Goal: Task Accomplishment & Management: Use online tool/utility

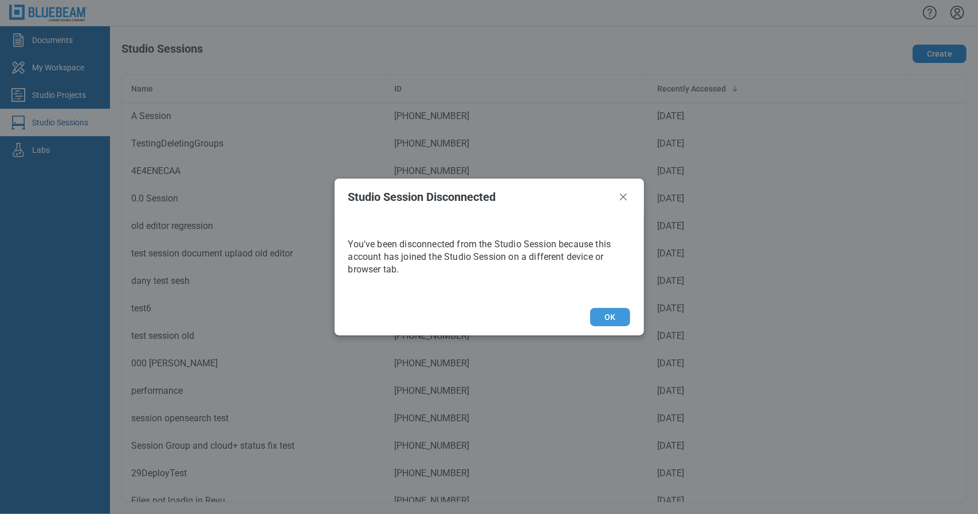
click at [629, 313] on button "OK" at bounding box center [610, 317] width 40 height 18
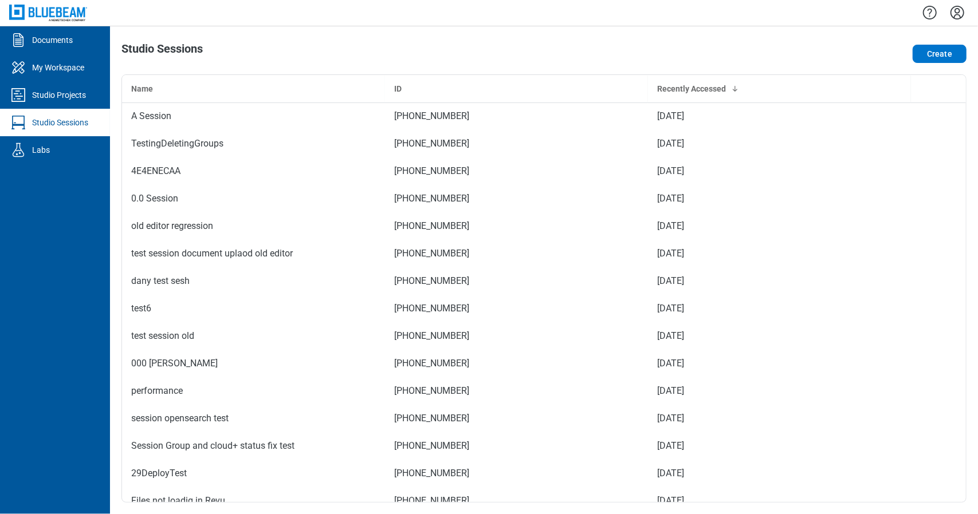
click at [68, 123] on div "Studio Sessions" at bounding box center [60, 122] width 56 height 11
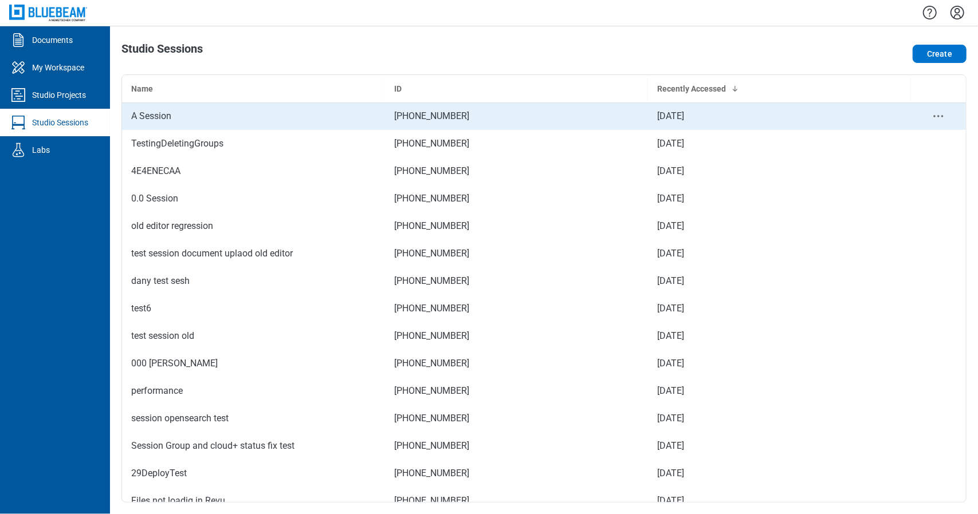
click at [223, 112] on div "A Session" at bounding box center [253, 116] width 245 height 14
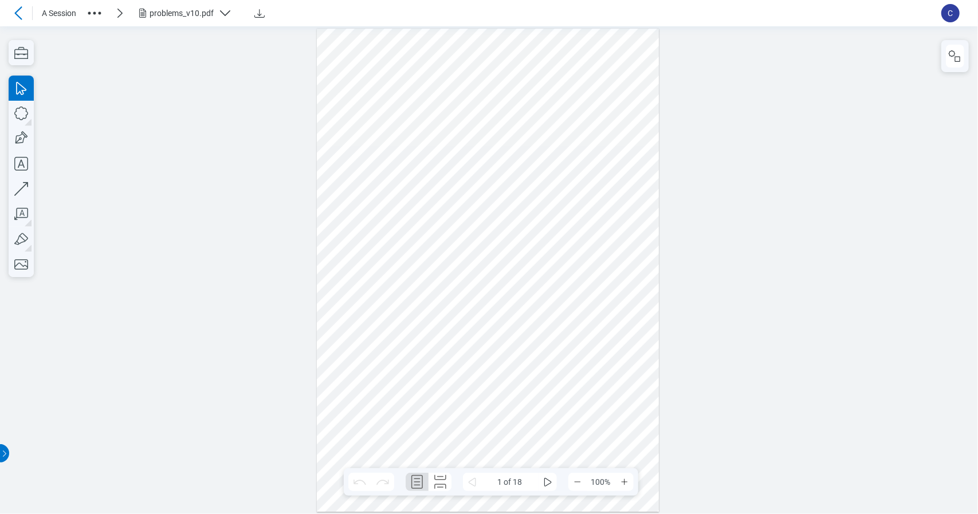
scroll to position [6, 0]
click at [21, 60] on icon "button" at bounding box center [21, 52] width 25 height 25
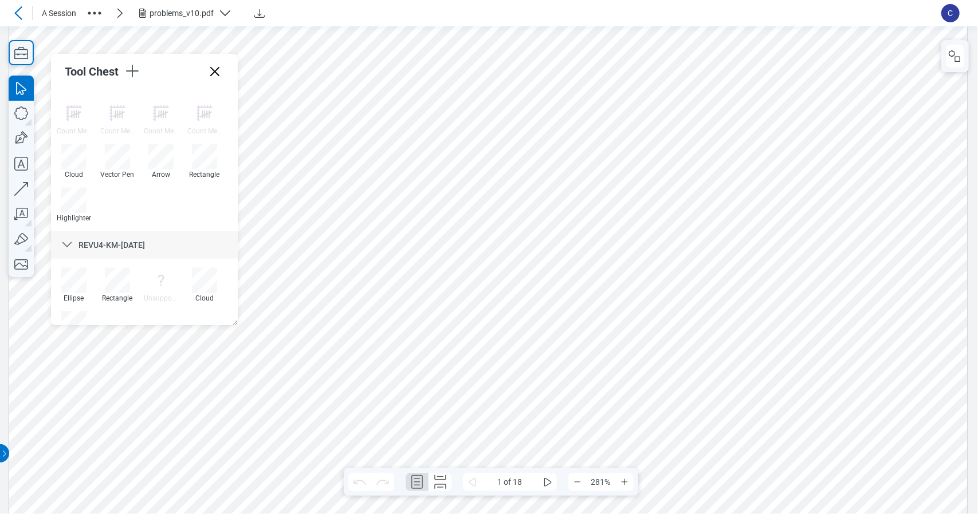
scroll to position [778, 0]
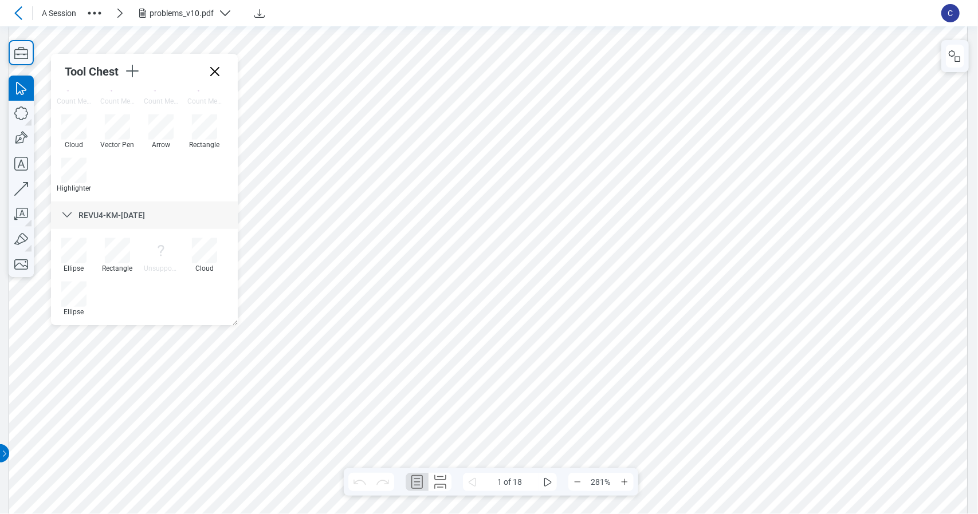
click at [160, 258] on icon at bounding box center [160, 250] width 25 height 25
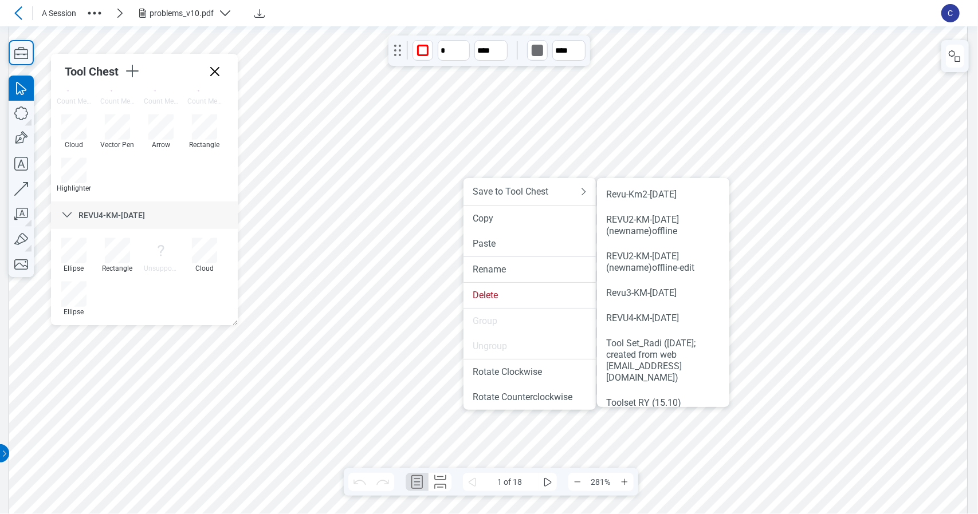
scroll to position [79, 0]
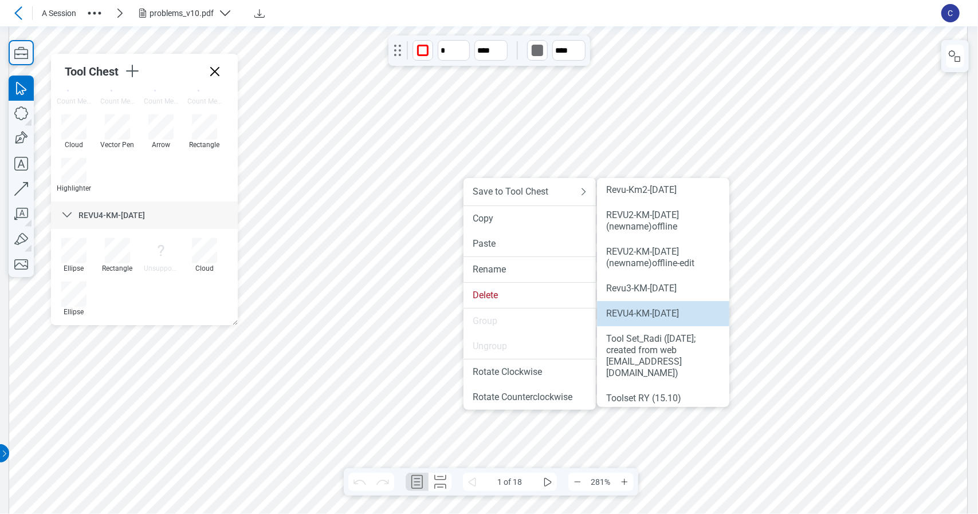
click at [660, 326] on li "REVU4-KM-[DATE]" at bounding box center [663, 313] width 132 height 25
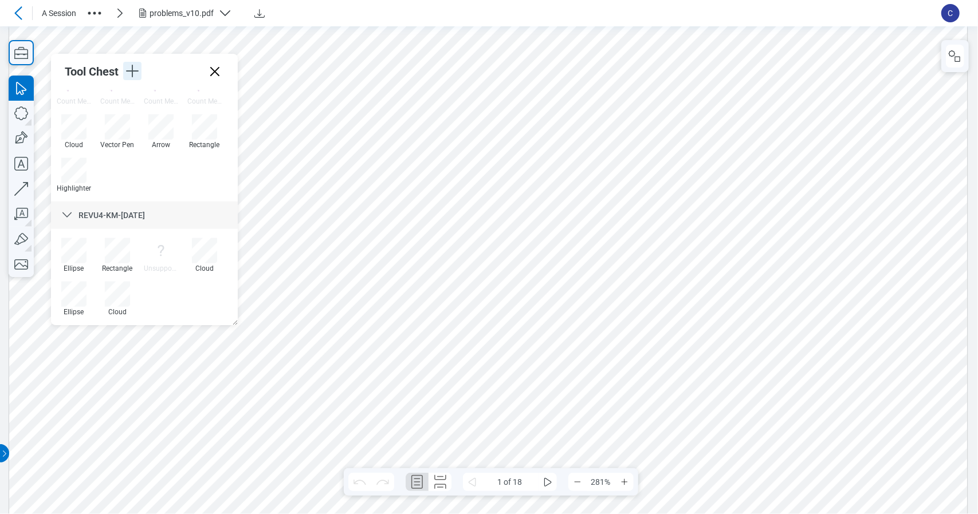
click at [139, 72] on icon "button" at bounding box center [132, 71] width 18 height 18
click at [164, 108] on li "Create Tool Set" at bounding box center [209, 105] width 132 height 32
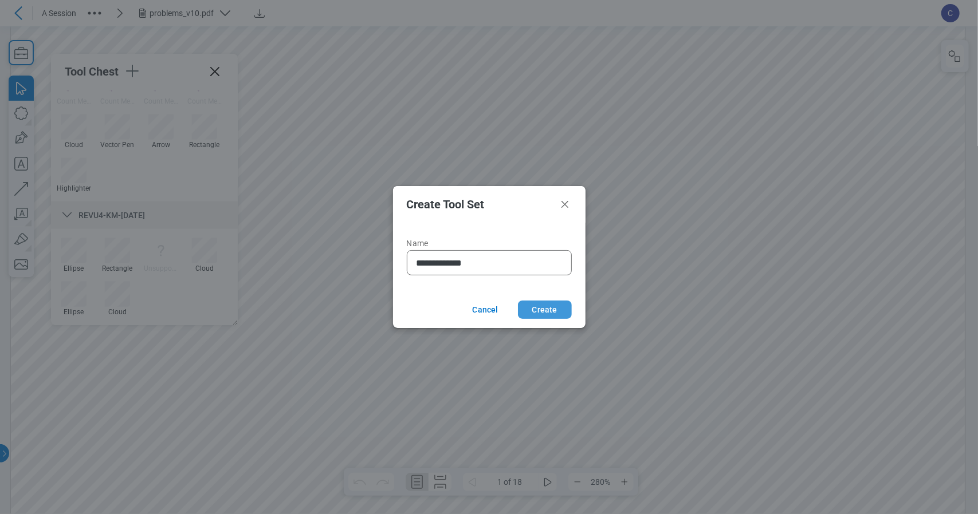
type input "**********"
click at [547, 312] on button "Create" at bounding box center [545, 310] width 54 height 18
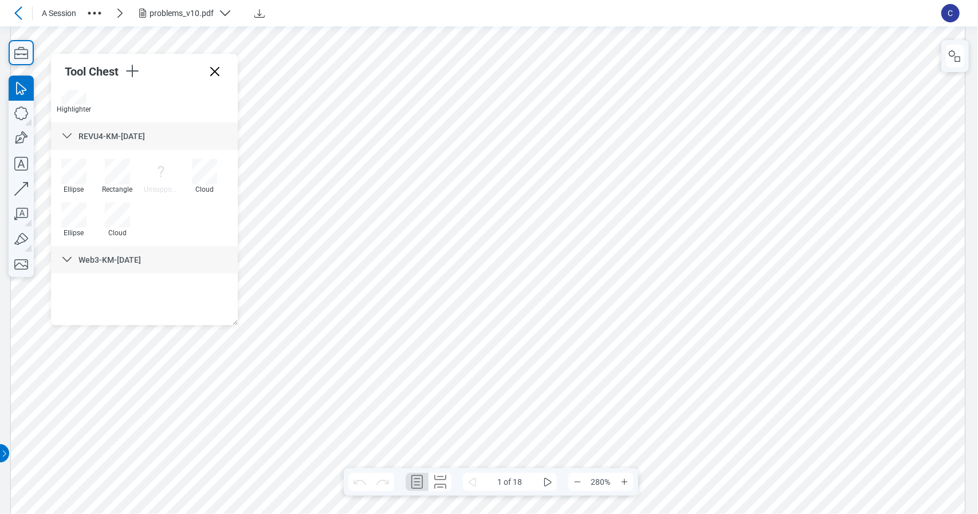
scroll to position [858, 0]
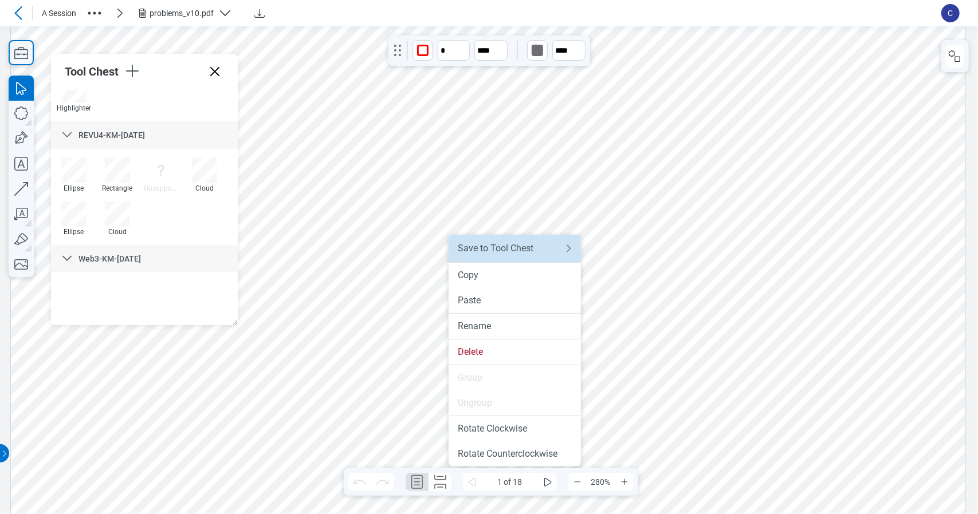
click at [486, 242] on li "Save to Tool Chest" at bounding box center [514, 248] width 132 height 27
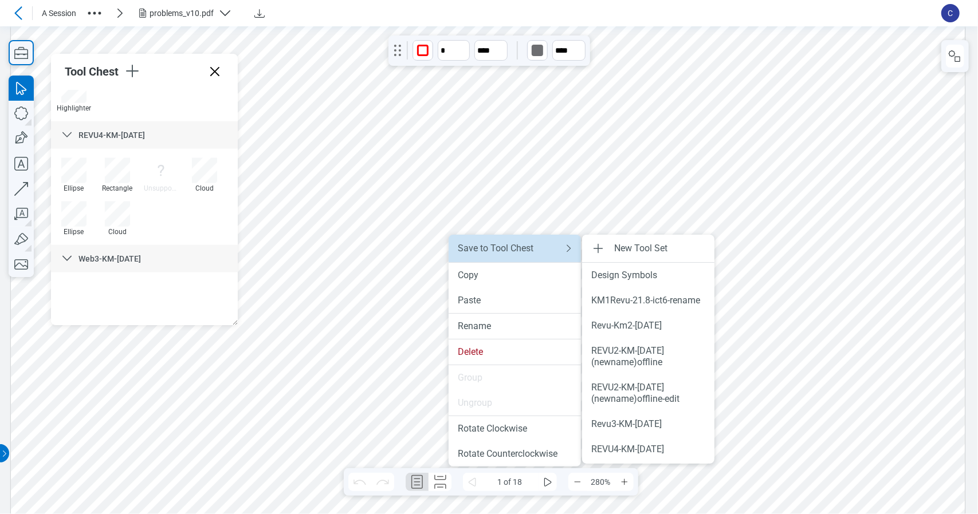
click at [562, 253] on li "Save to Tool Chest" at bounding box center [514, 248] width 132 height 27
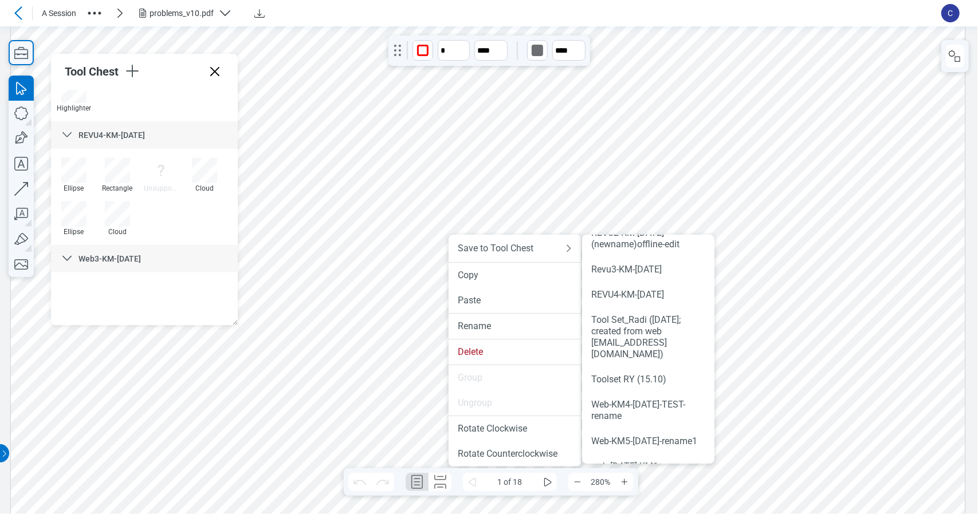
scroll to position [243, 0]
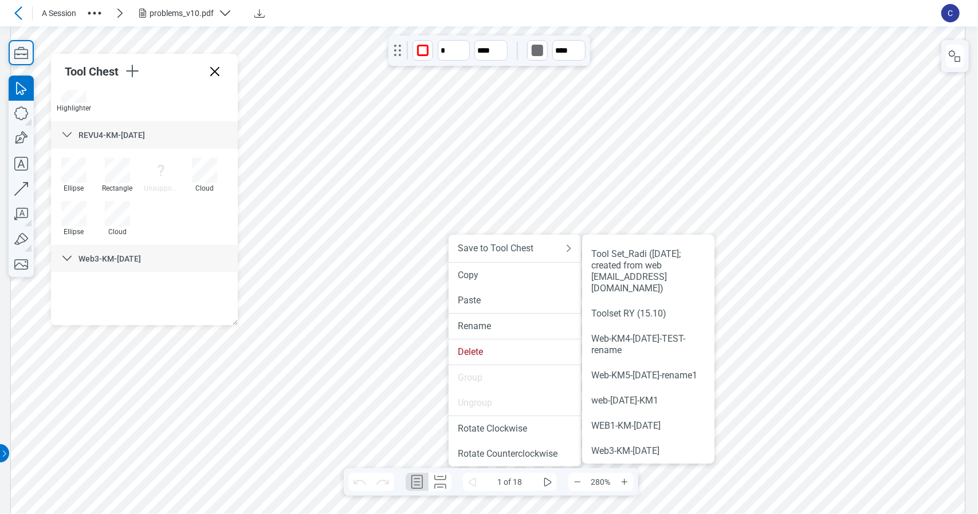
drag, startPoint x: 708, startPoint y: 338, endPoint x: 714, endPoint y: 425, distance: 86.7
click at [655, 446] on div "Web3-KM-[DATE]" at bounding box center [648, 451] width 114 height 11
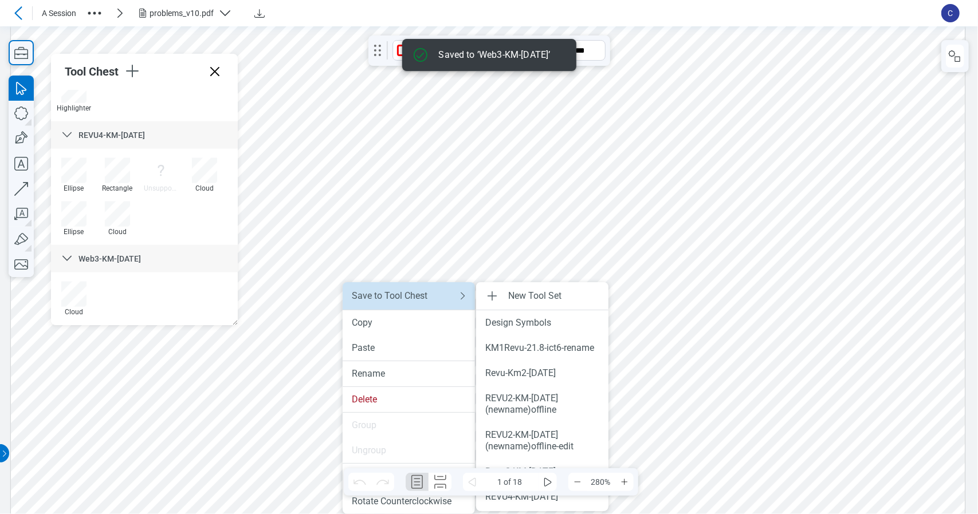
click at [419, 300] on div "Save to Tool Chest" at bounding box center [398, 295] width 92 height 11
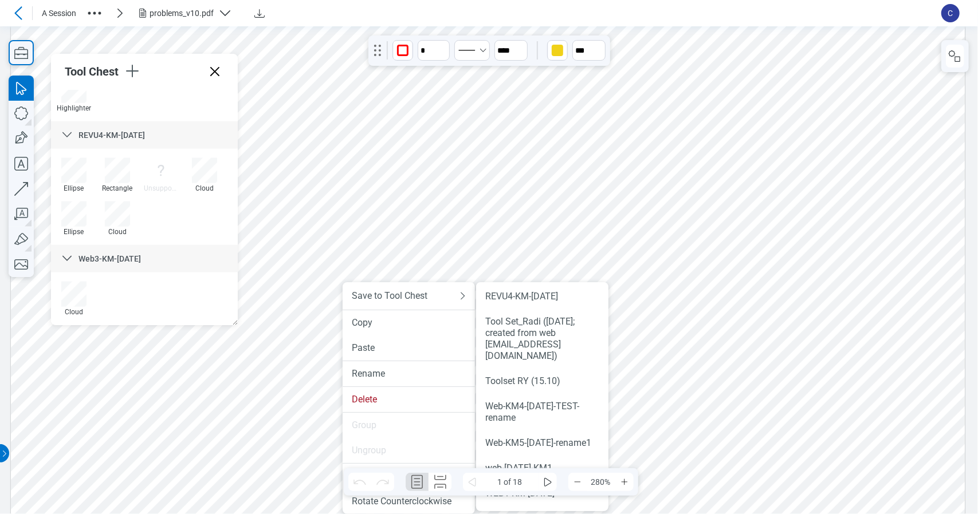
scroll to position [243, 0]
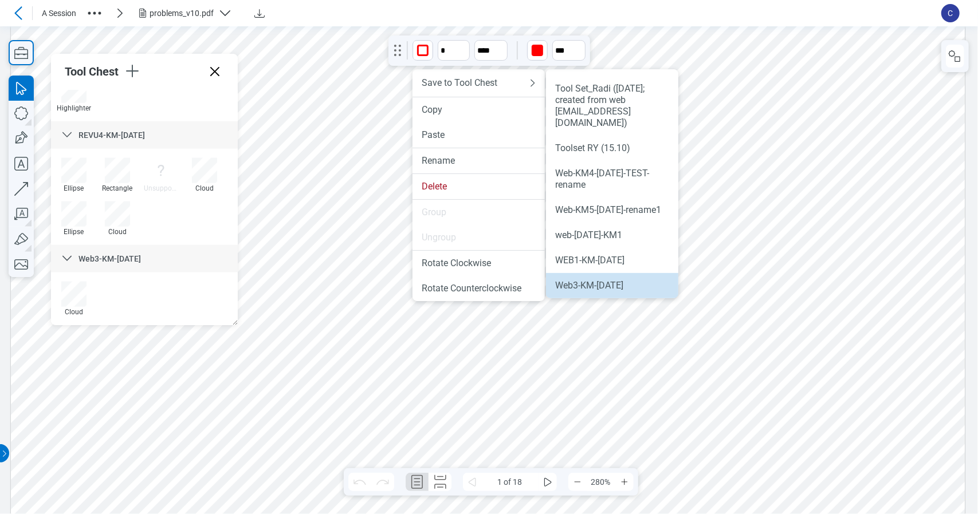
click at [641, 288] on div "Web3-KM-[DATE]" at bounding box center [612, 285] width 114 height 11
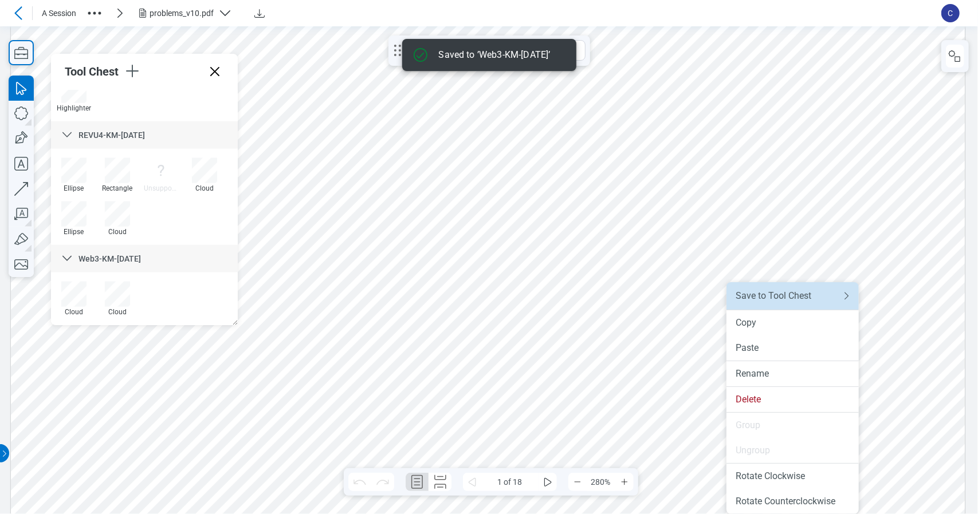
click at [764, 290] on div "Save to Tool Chest" at bounding box center [781, 295] width 92 height 11
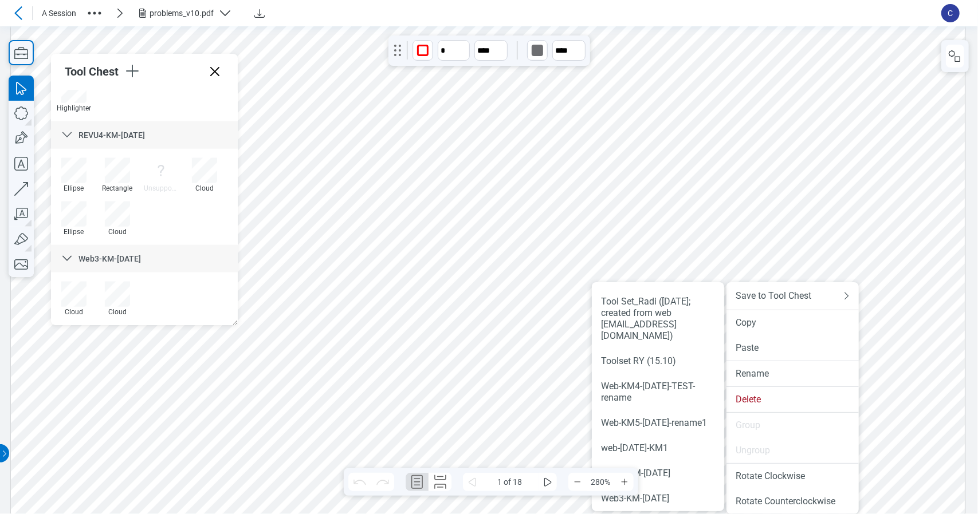
drag, startPoint x: 721, startPoint y: 349, endPoint x: 702, endPoint y: 470, distance: 122.3
click at [700, 496] on div "Web3-KM-[DATE]" at bounding box center [658, 498] width 114 height 11
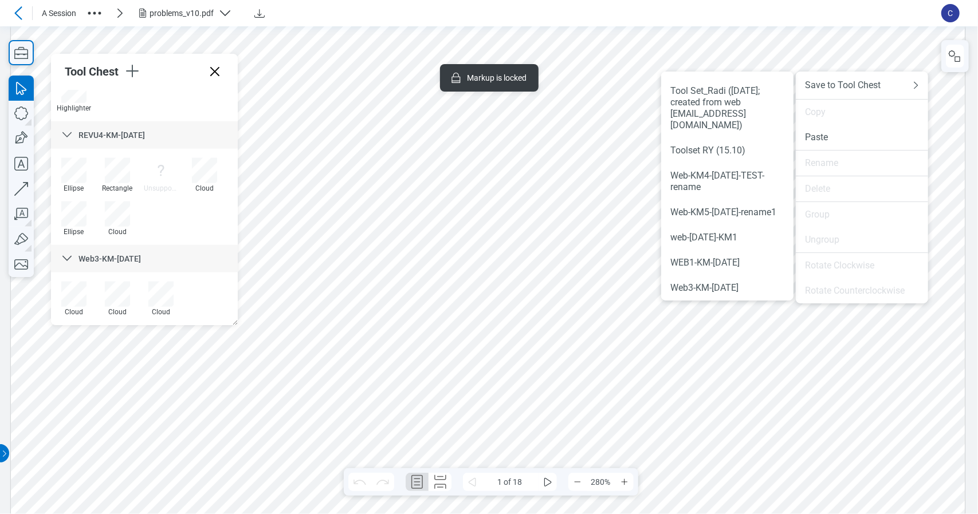
drag, startPoint x: 789, startPoint y: 115, endPoint x: 781, endPoint y: 266, distance: 152.0
drag, startPoint x: 789, startPoint y: 96, endPoint x: 794, endPoint y: 237, distance: 141.6
click at [753, 294] on div "Web3-KM-[DATE]" at bounding box center [727, 287] width 114 height 11
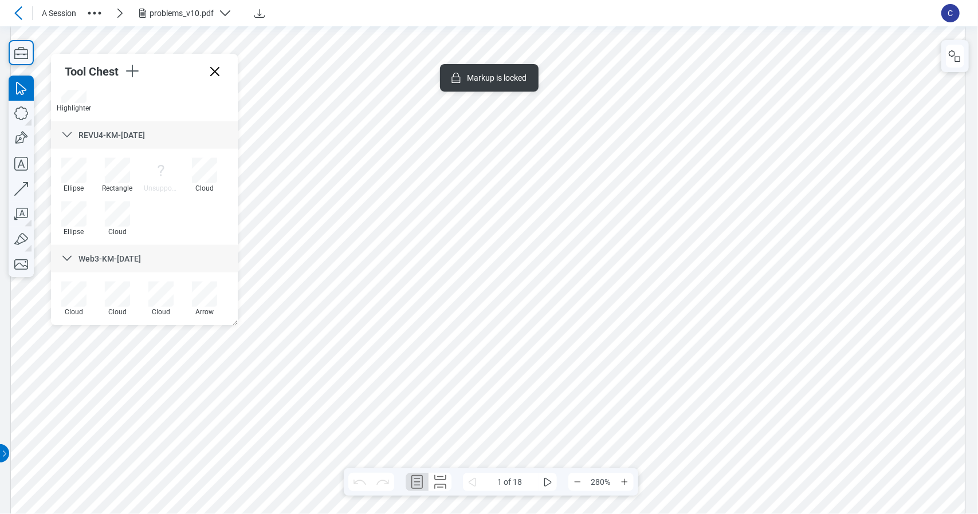
click at [137, 137] on span "REVU4-KM-[DATE]" at bounding box center [111, 135] width 66 height 9
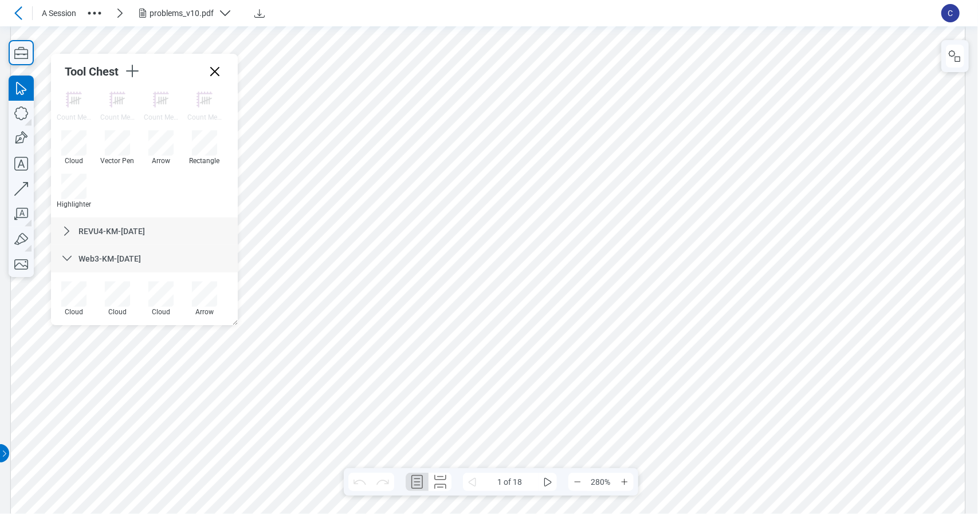
scroll to position [762, 0]
click at [149, 251] on div "Web3-KM-[DATE]" at bounding box center [144, 258] width 187 height 27
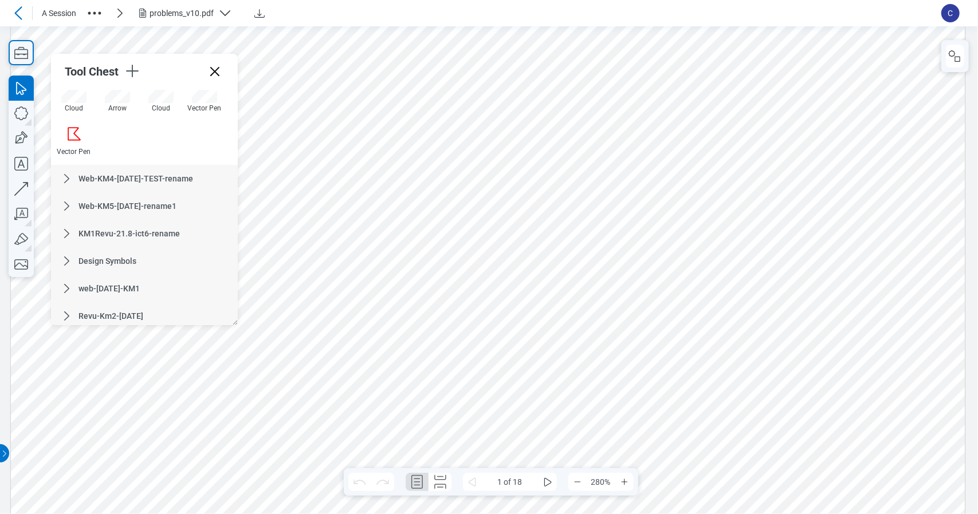
scroll to position [0, 0]
